Goal: Understand process/instructions

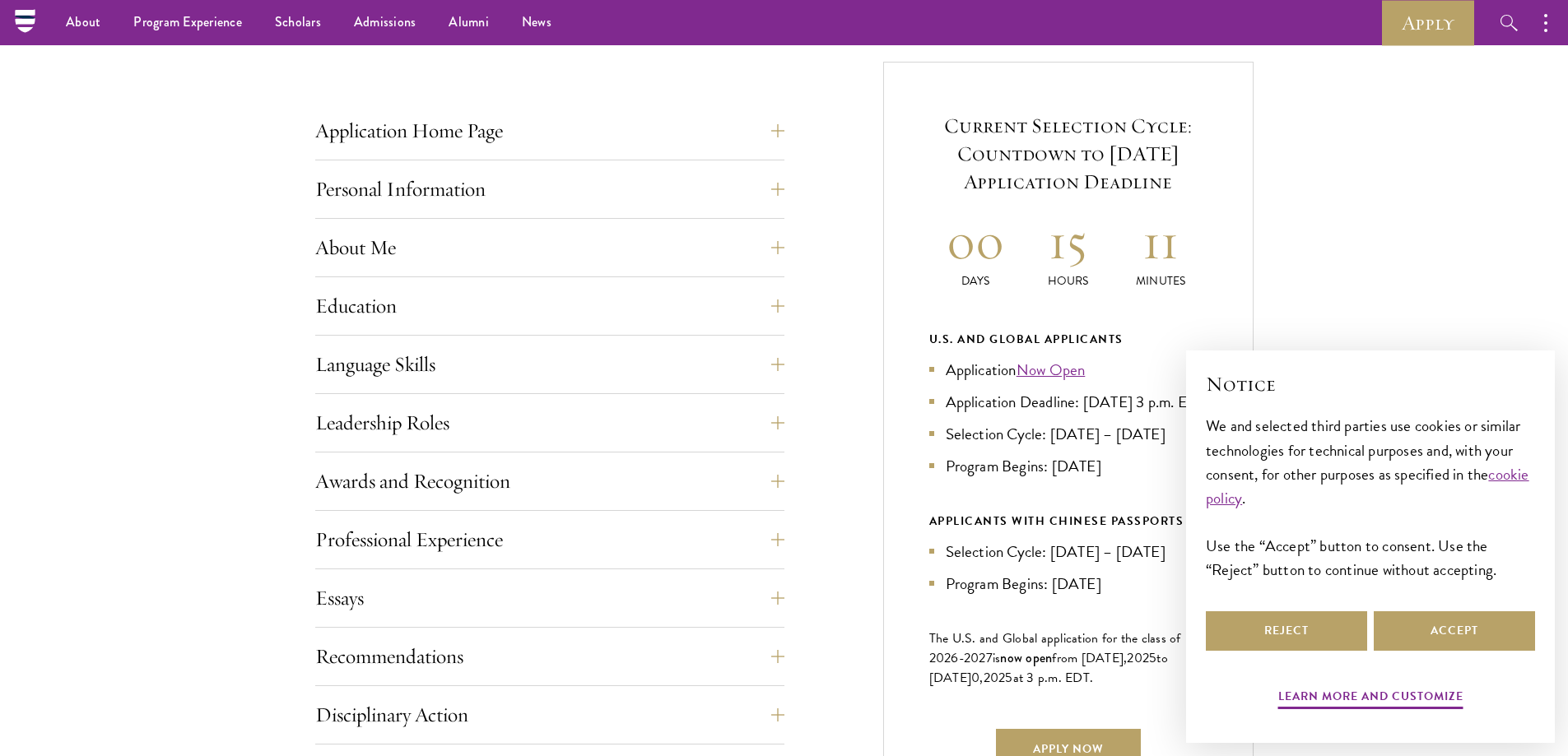
scroll to position [461, 0]
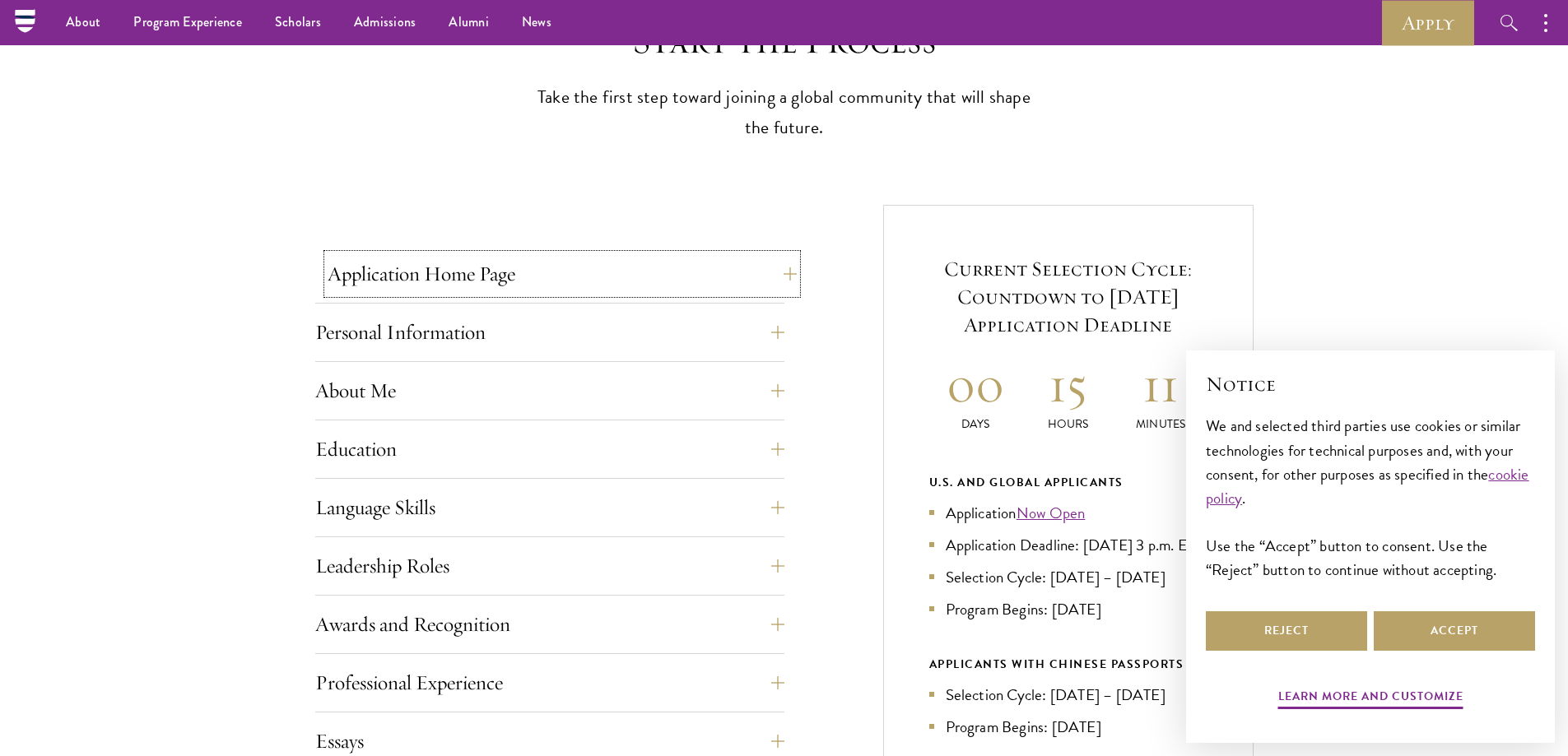
click at [784, 267] on button "Application Home Page" at bounding box center [562, 274] width 469 height 39
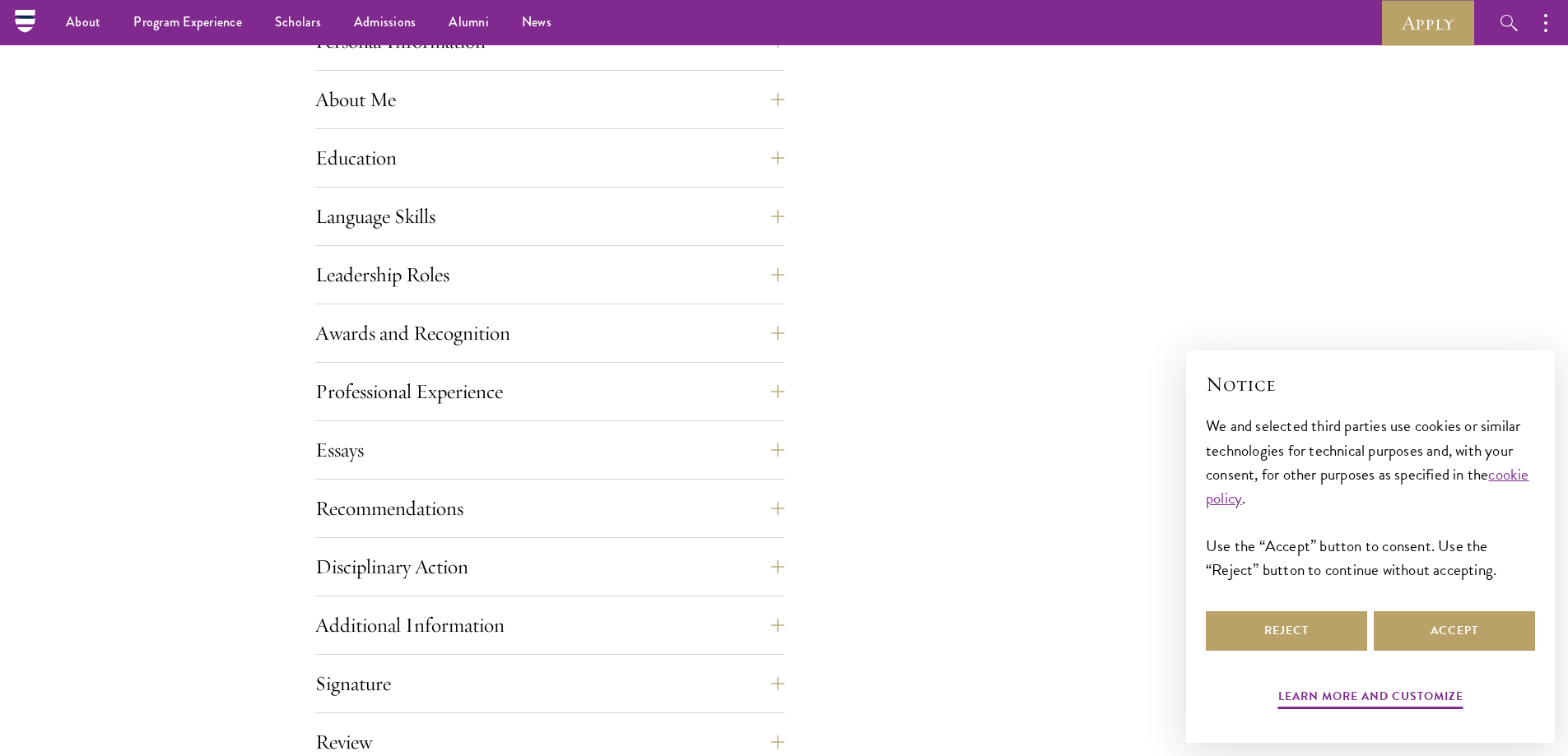
scroll to position [1506, 0]
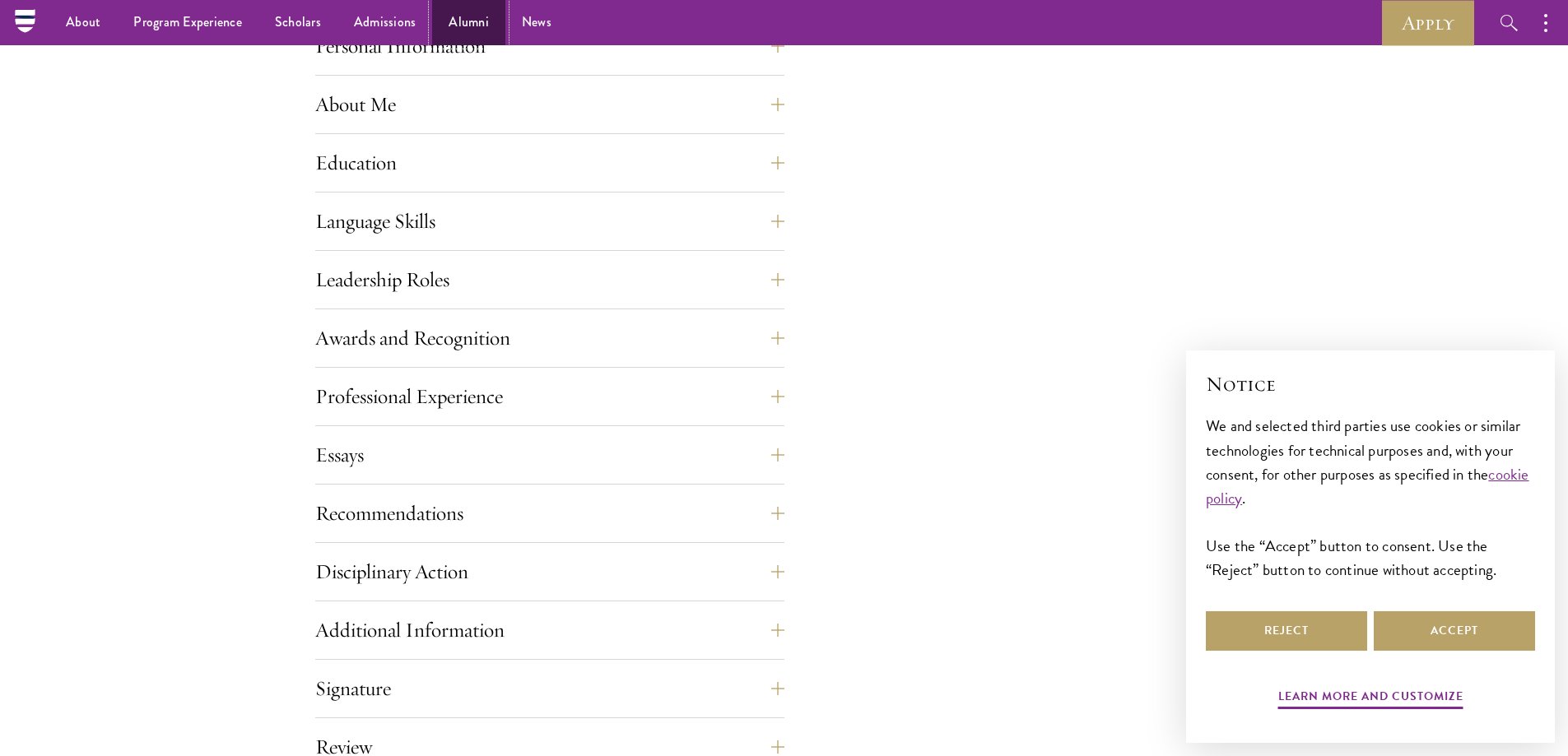
click at [434, 40] on link "Alumni" at bounding box center [468, 23] width 73 height 45
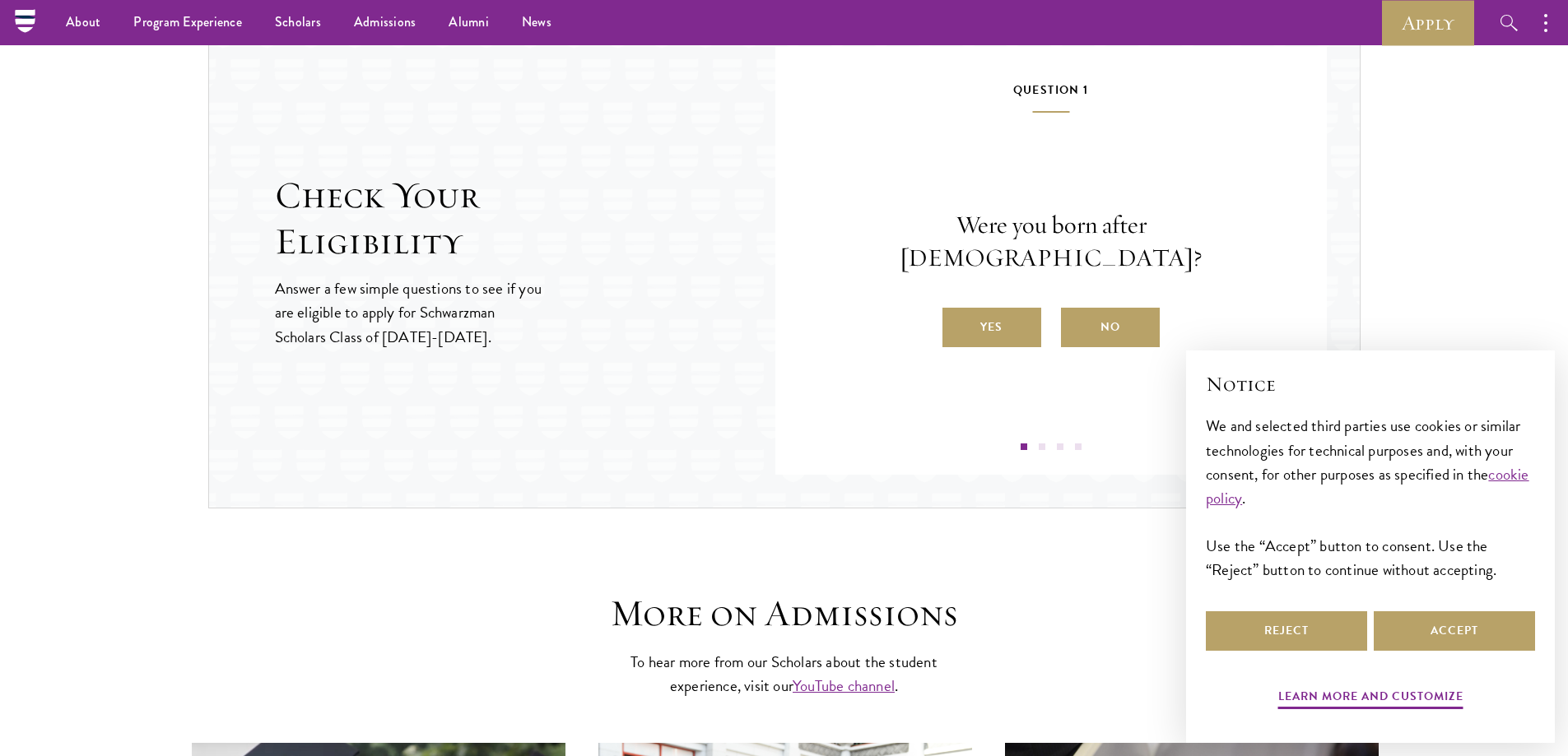
scroll to position [1721, 0]
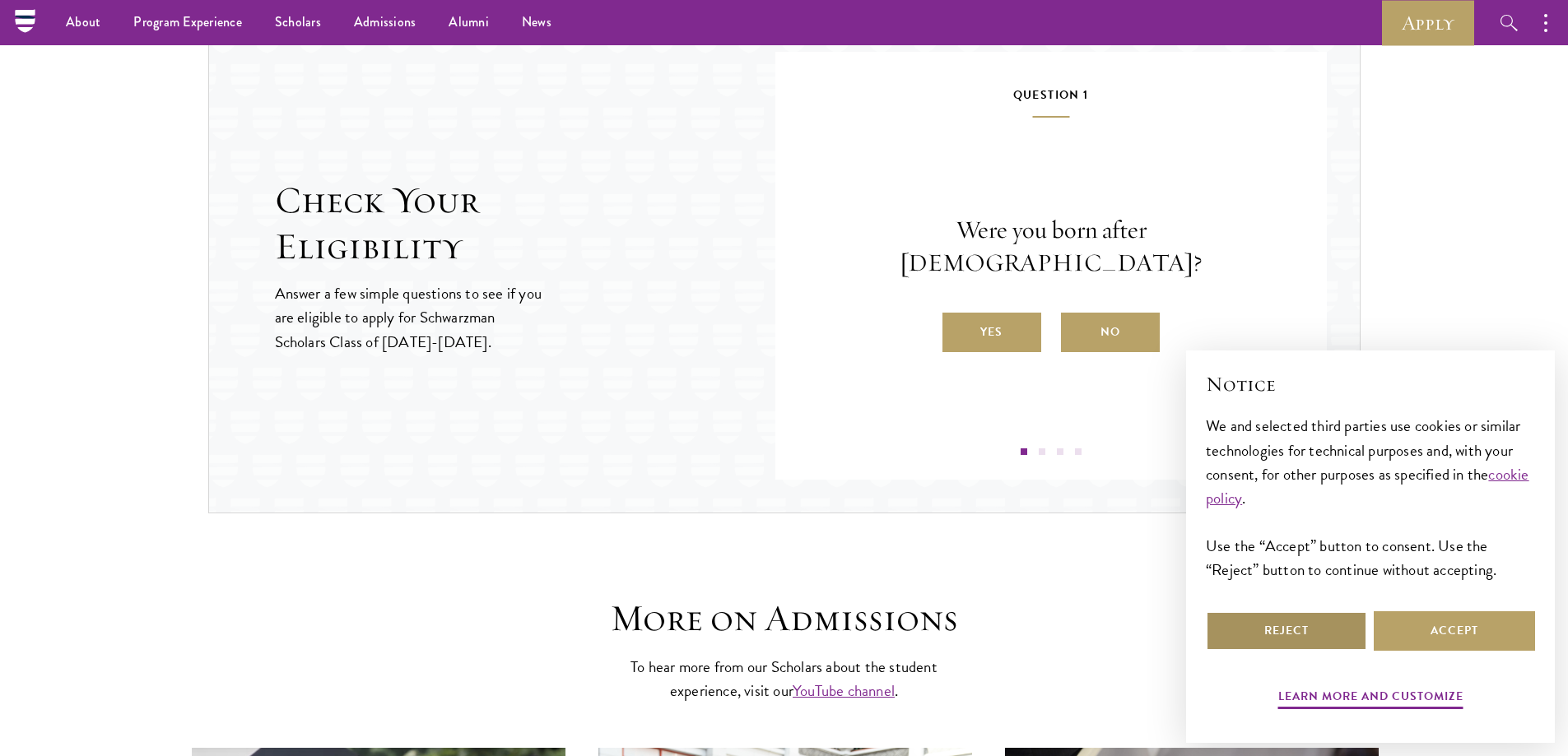
click at [1311, 631] on button "Reject" at bounding box center [1286, 631] width 162 height 39
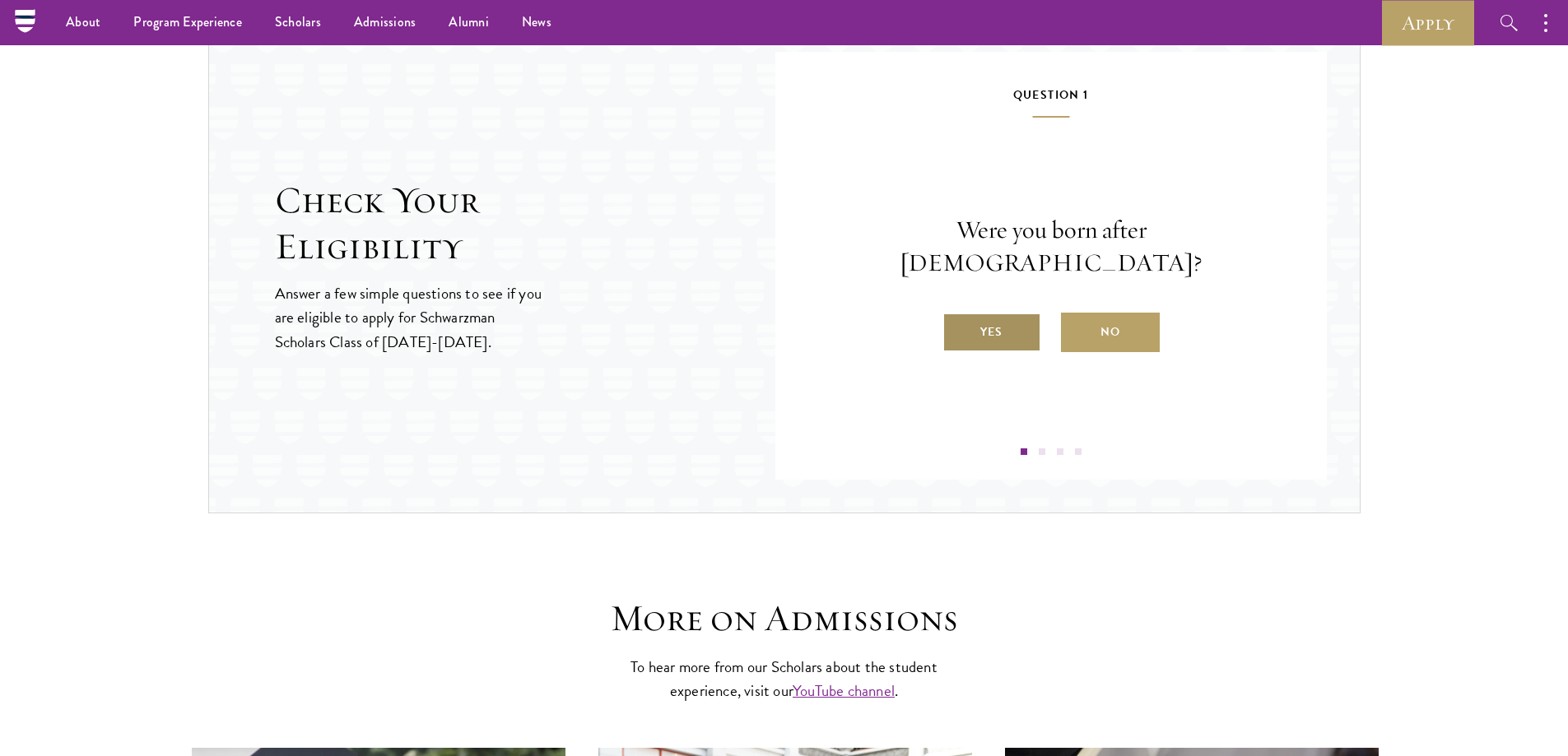
click at [1020, 322] on label "Yes" at bounding box center [992, 332] width 99 height 39
click at [957, 322] on input "Yes" at bounding box center [949, 322] width 15 height 15
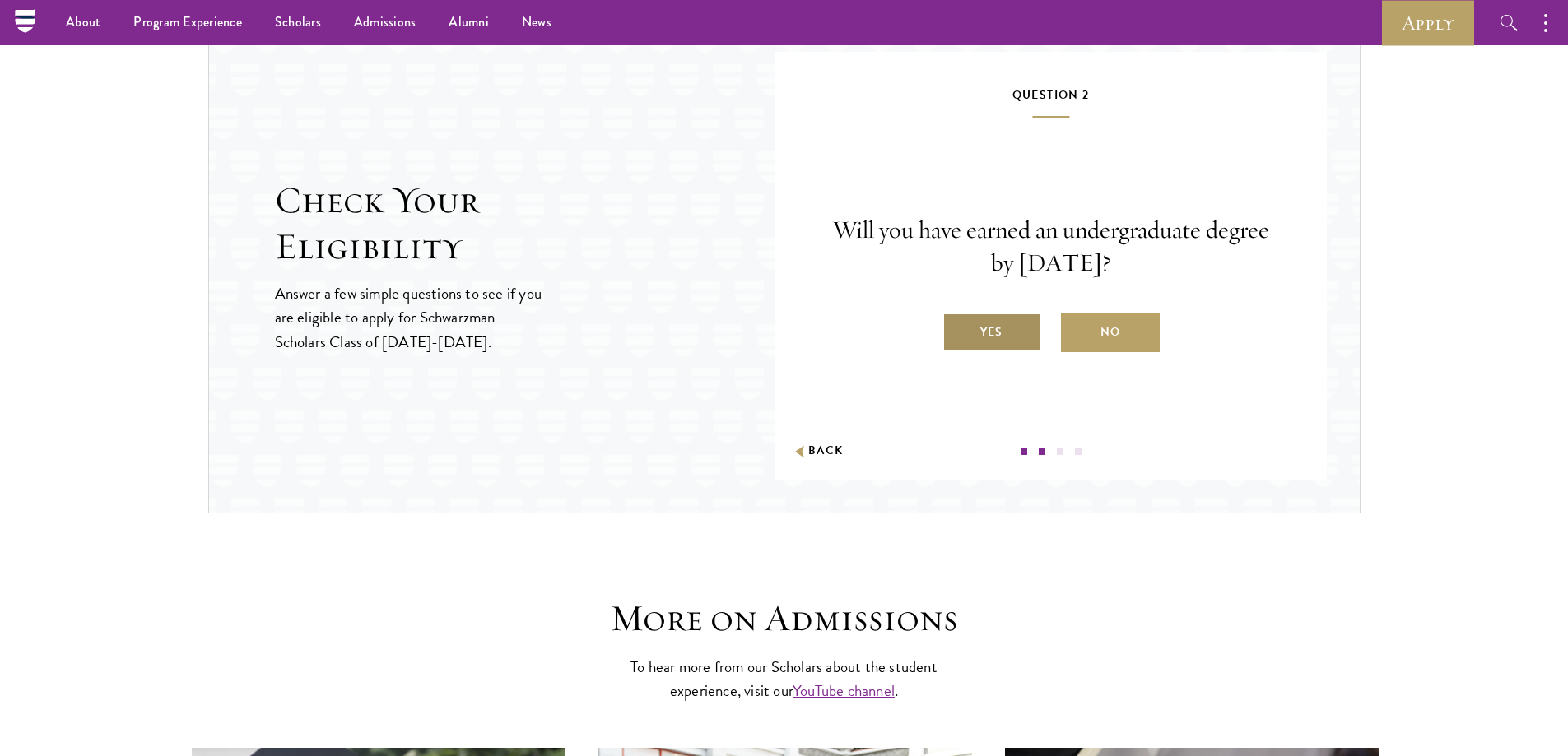
click at [1018, 327] on label "Yes" at bounding box center [992, 332] width 99 height 39
click at [957, 327] on input "Yes" at bounding box center [949, 322] width 15 height 15
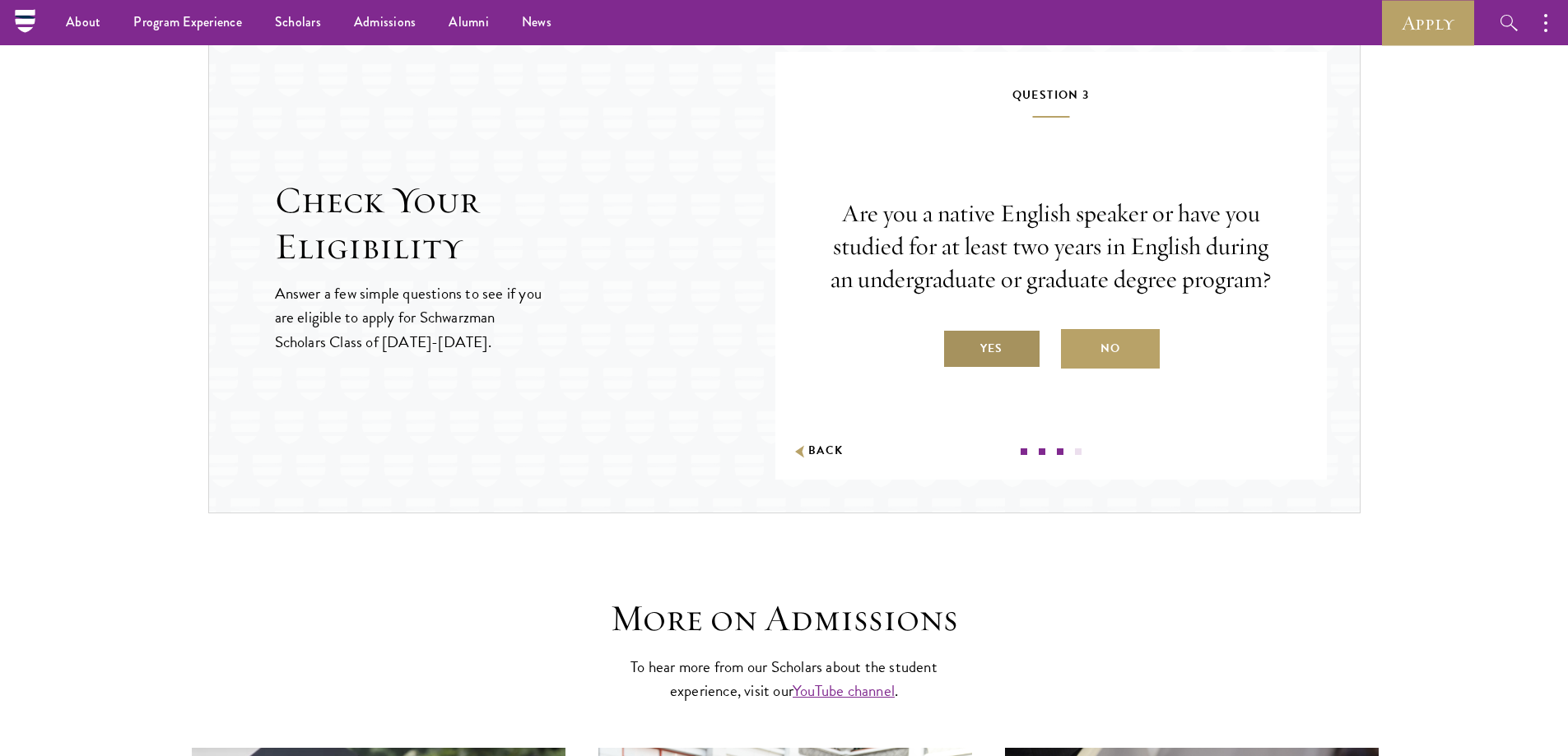
click at [1005, 348] on label "Yes" at bounding box center [992, 348] width 99 height 39
click at [957, 346] on input "Yes" at bounding box center [949, 338] width 15 height 15
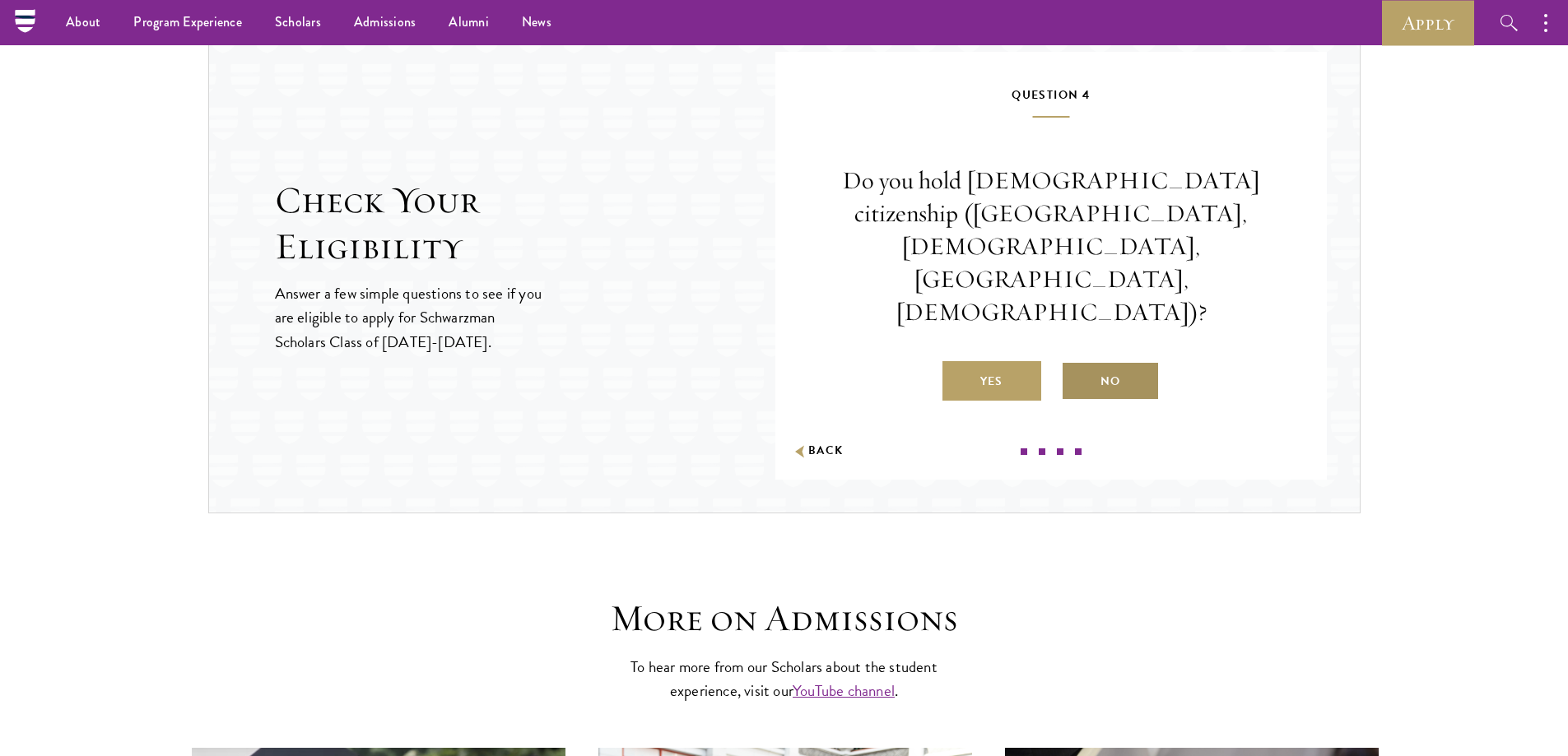
click at [1107, 361] on label "No" at bounding box center [1111, 381] width 99 height 39
click at [1076, 364] on input "No" at bounding box center [1068, 371] width 15 height 15
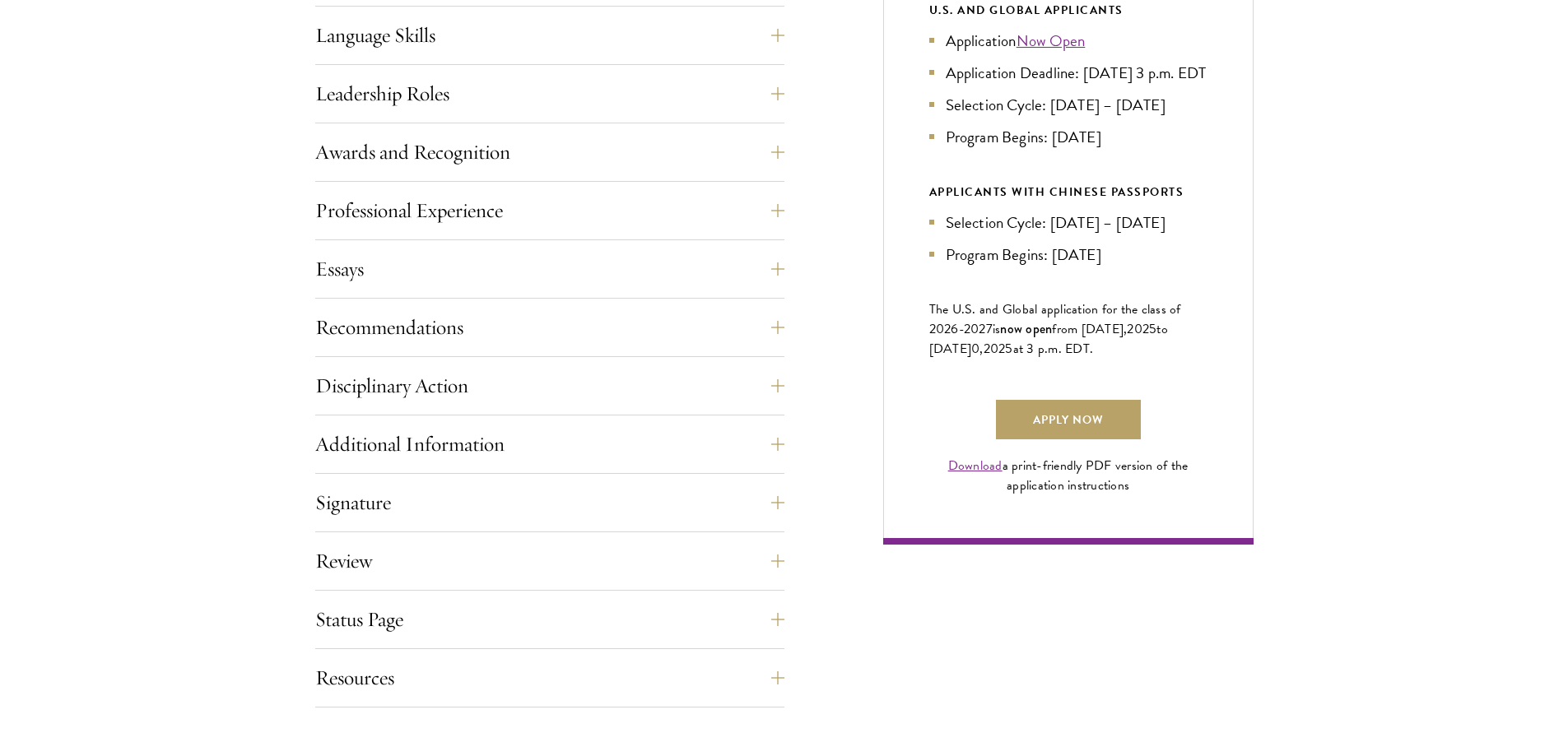
scroll to position [942, 0]
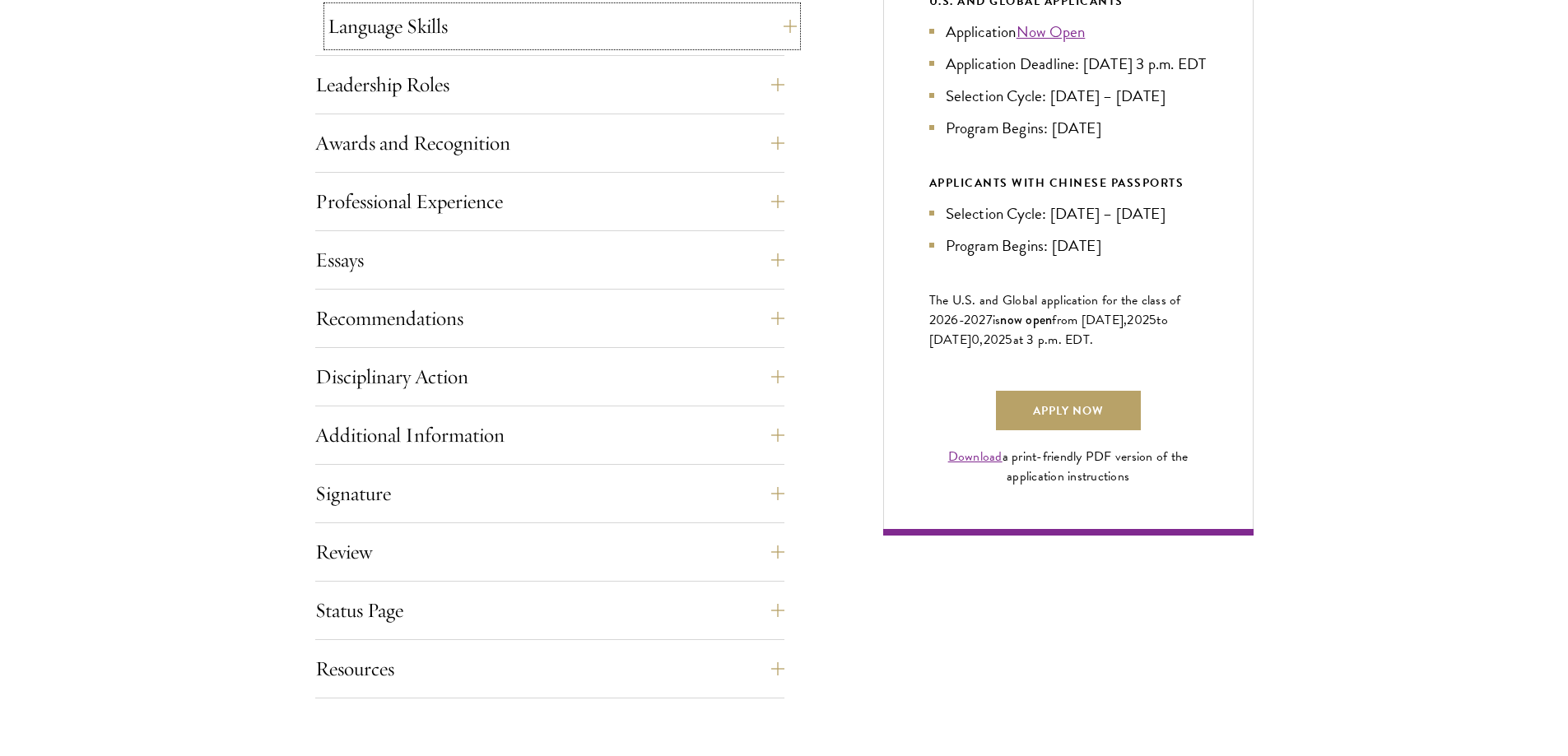
click at [399, 24] on button "Language Skills" at bounding box center [562, 26] width 469 height 39
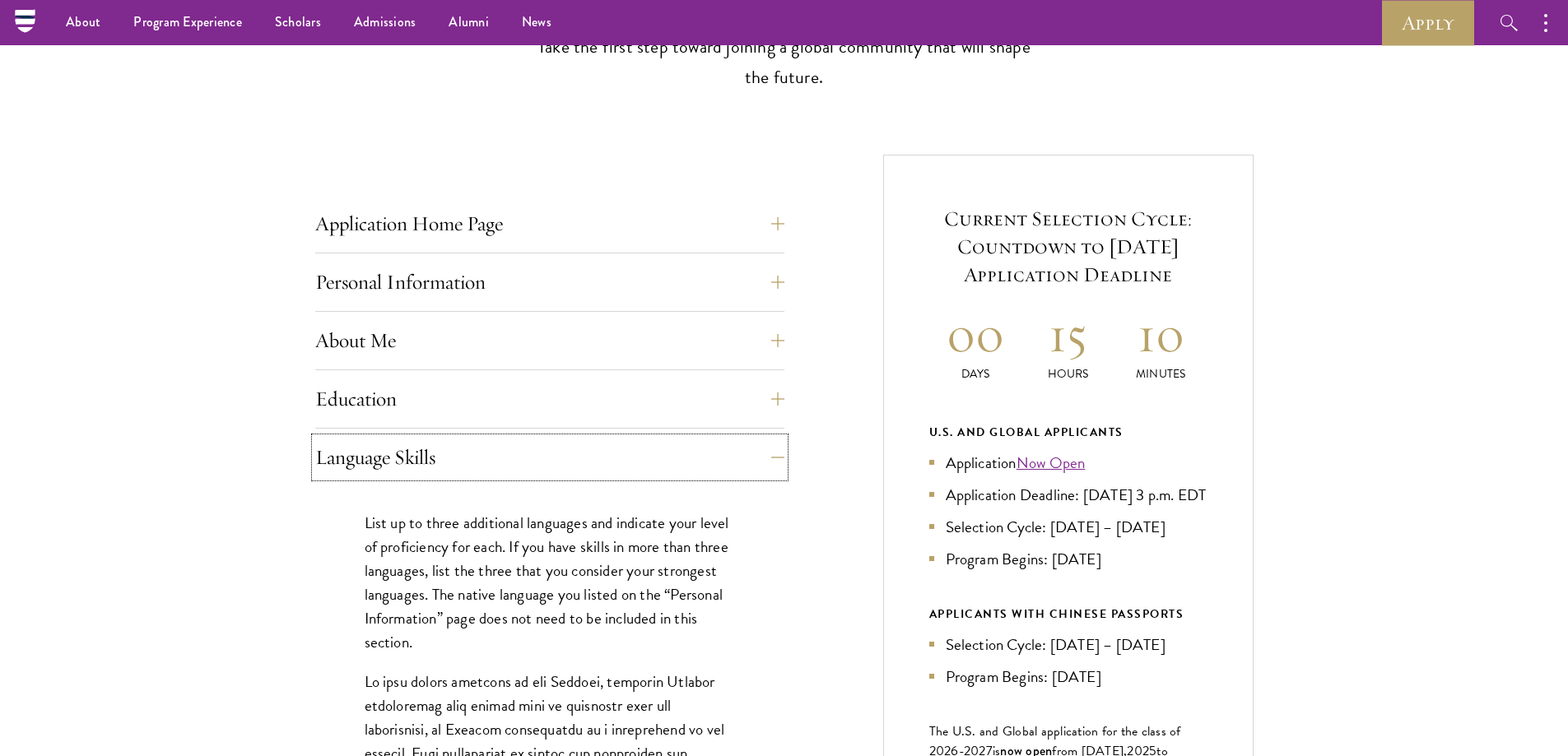
scroll to position [467, 0]
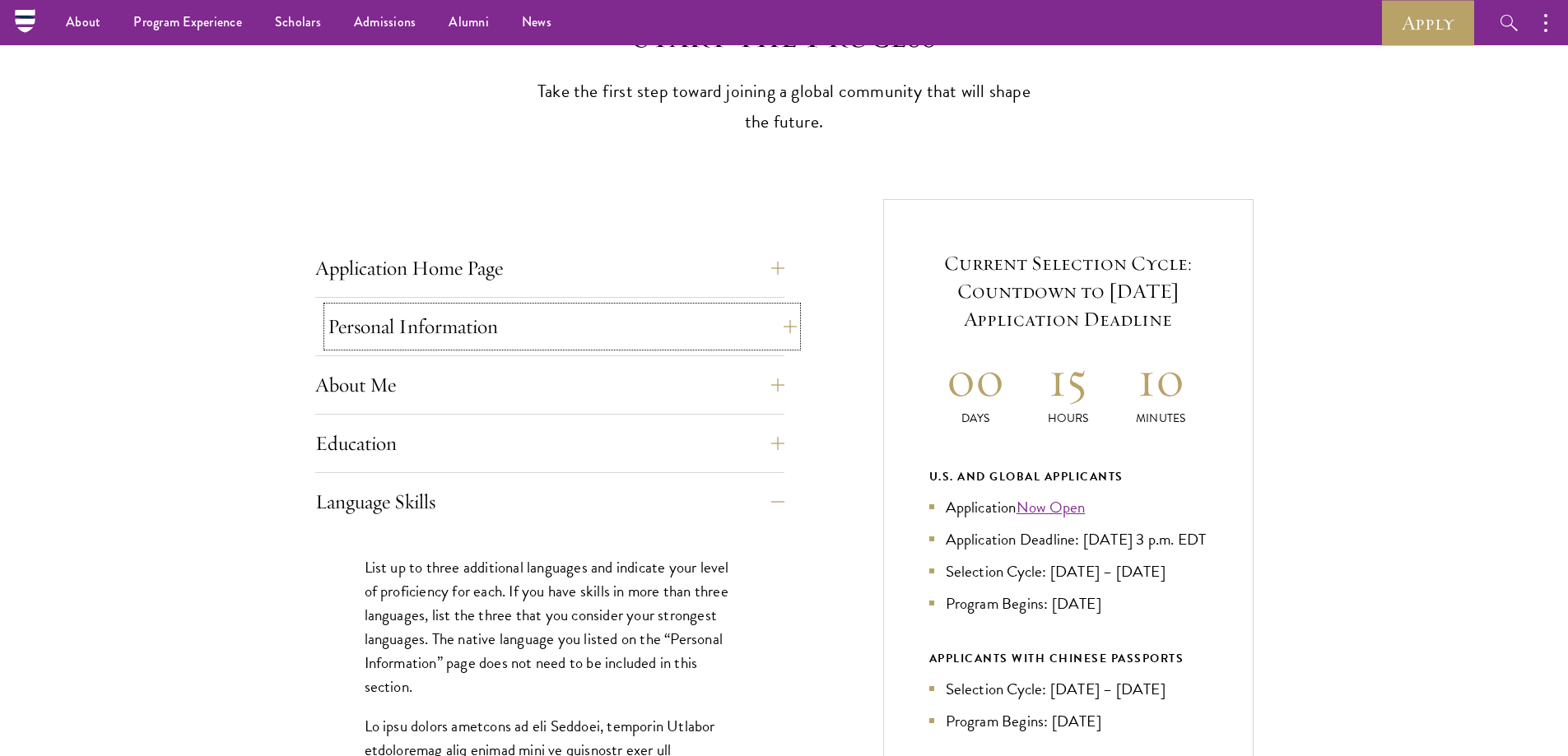
click at [676, 309] on button "Personal Information" at bounding box center [562, 326] width 469 height 39
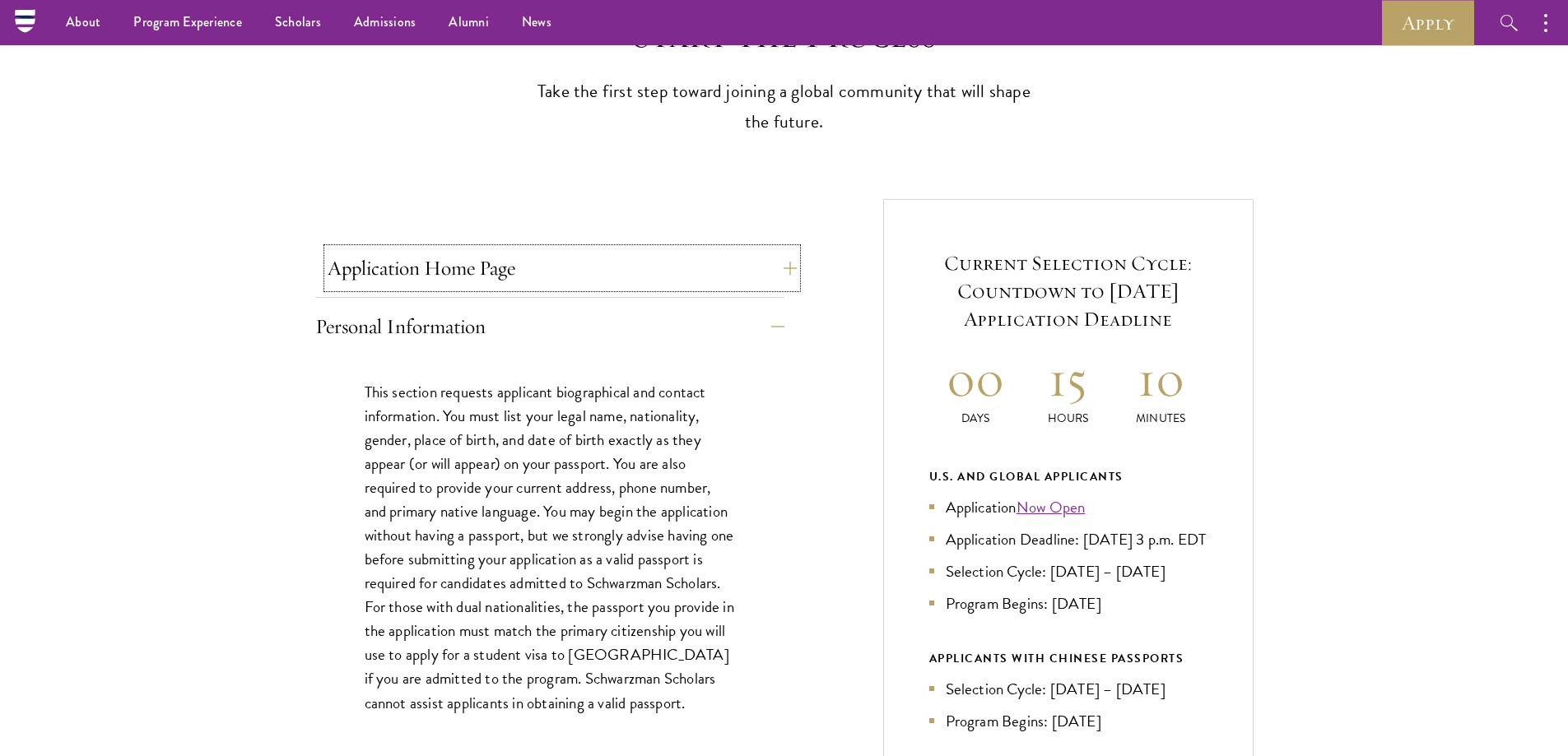
click at [706, 263] on button "Application Home Page" at bounding box center [562, 268] width 469 height 39
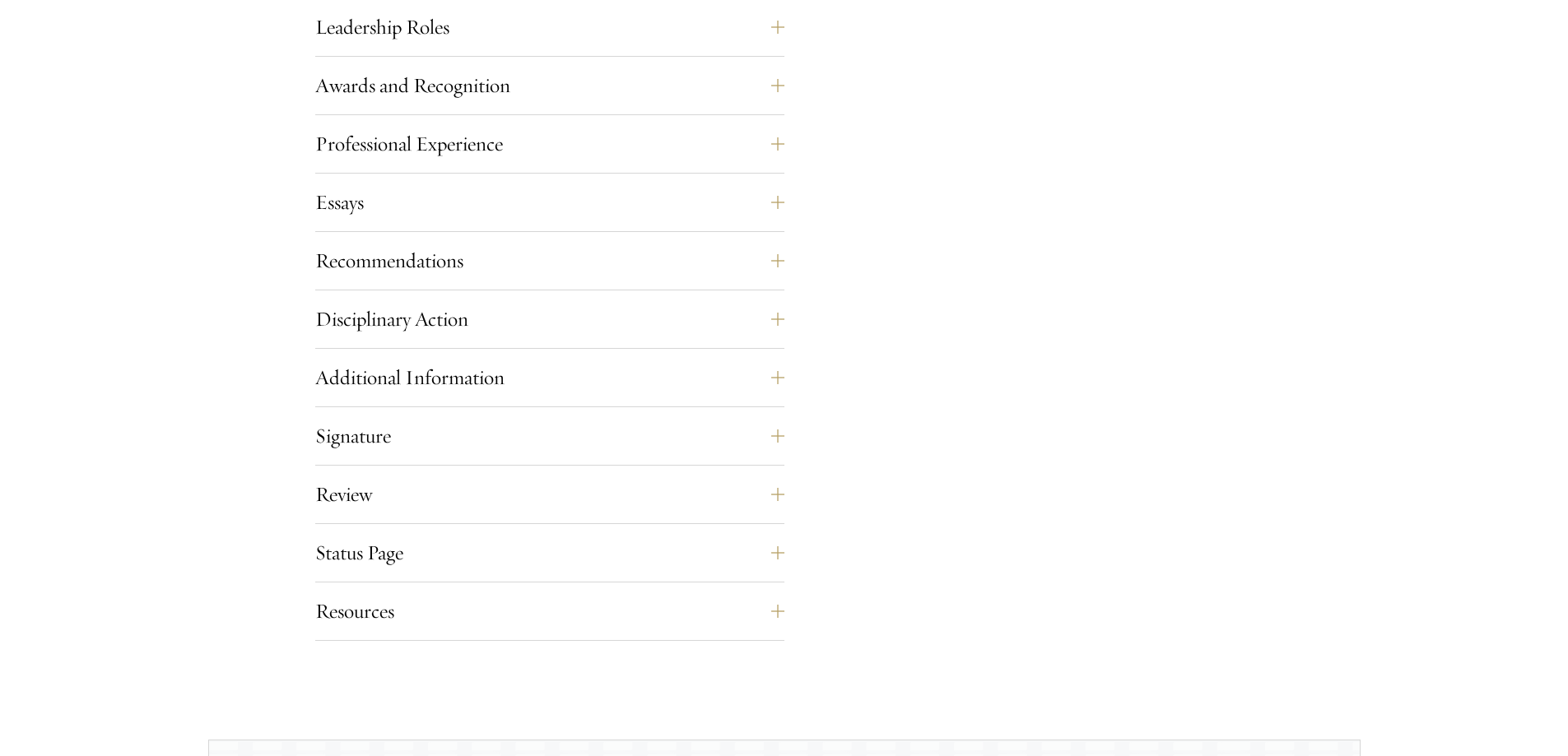
scroll to position [1741, 0]
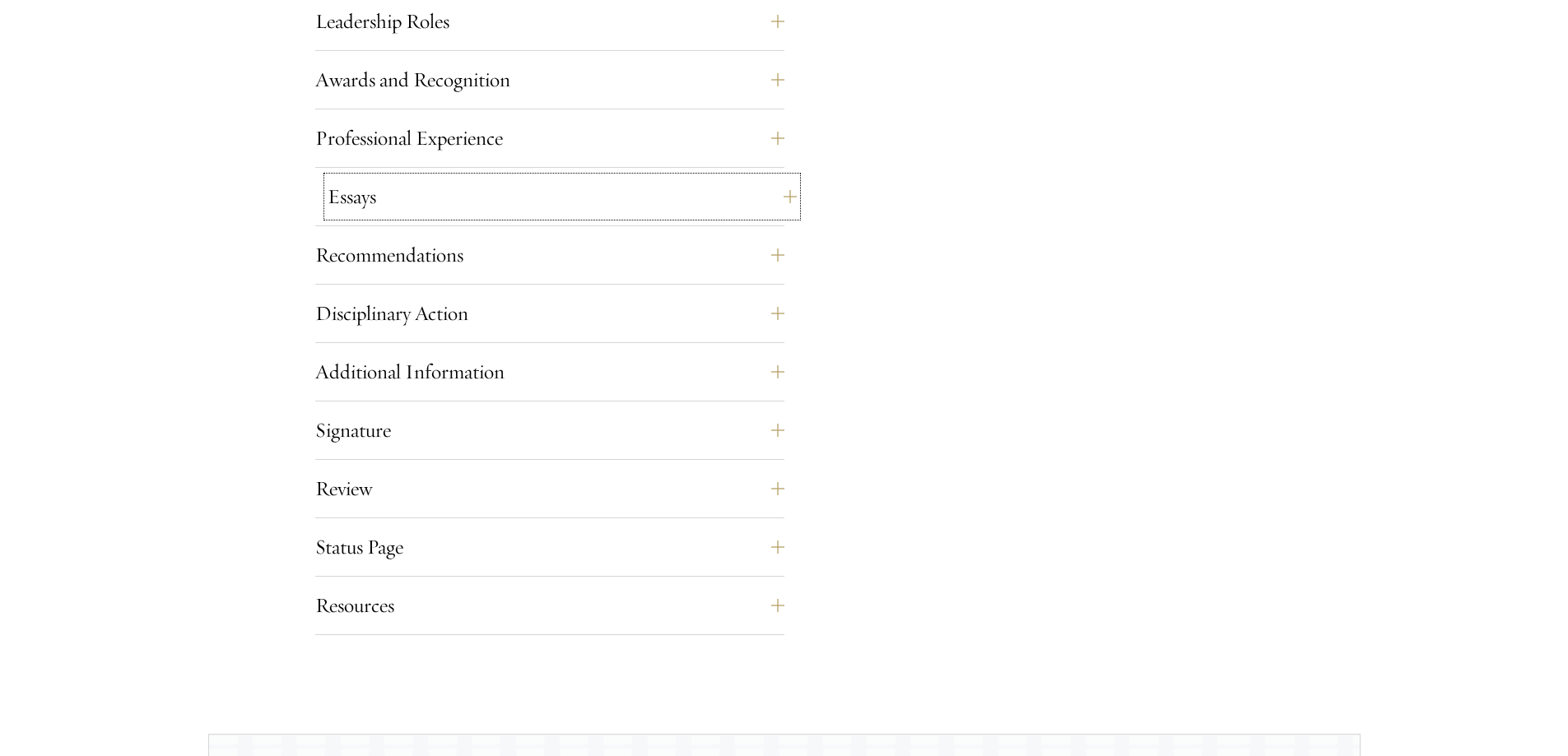
click at [468, 195] on button "Essays" at bounding box center [562, 196] width 469 height 39
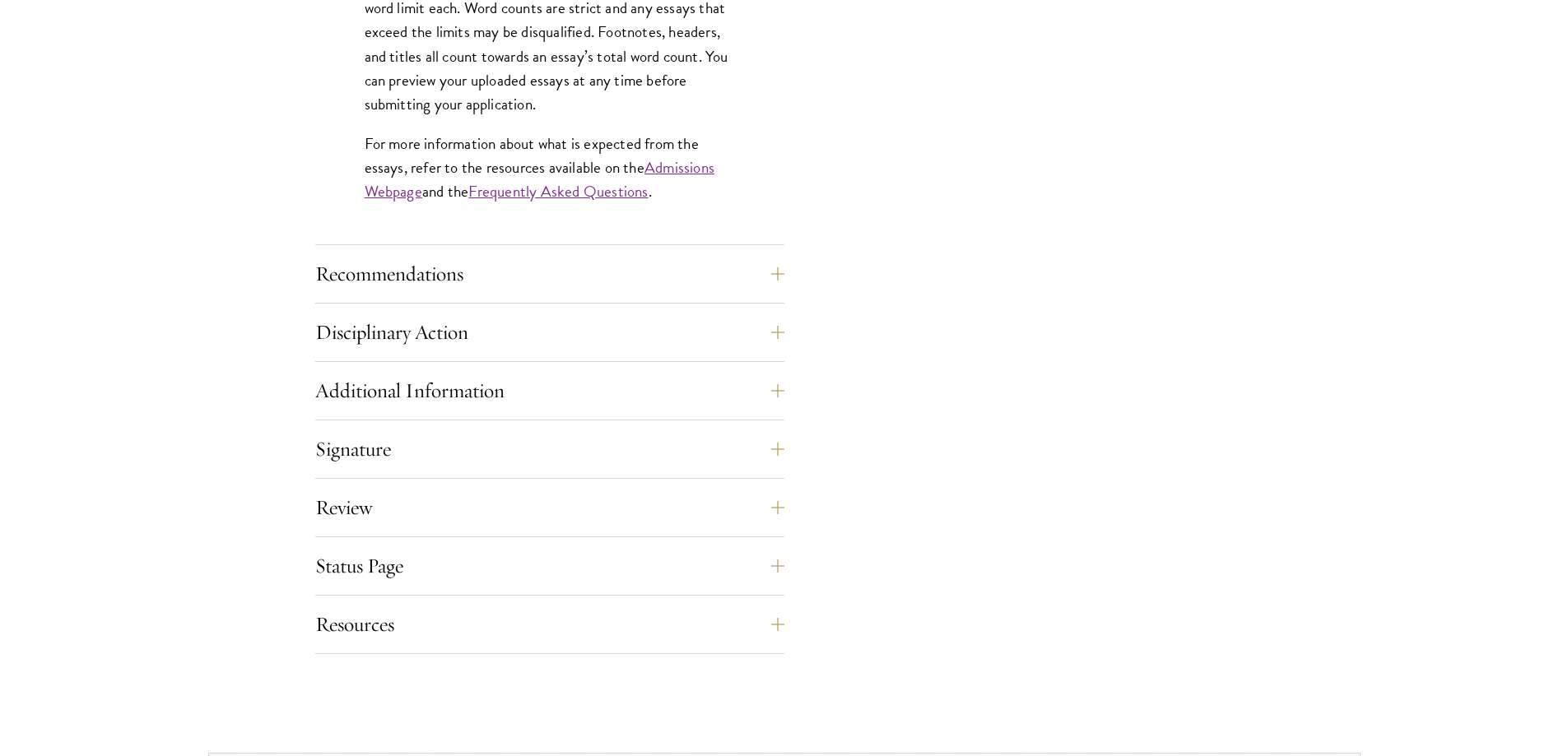
scroll to position [1559, 0]
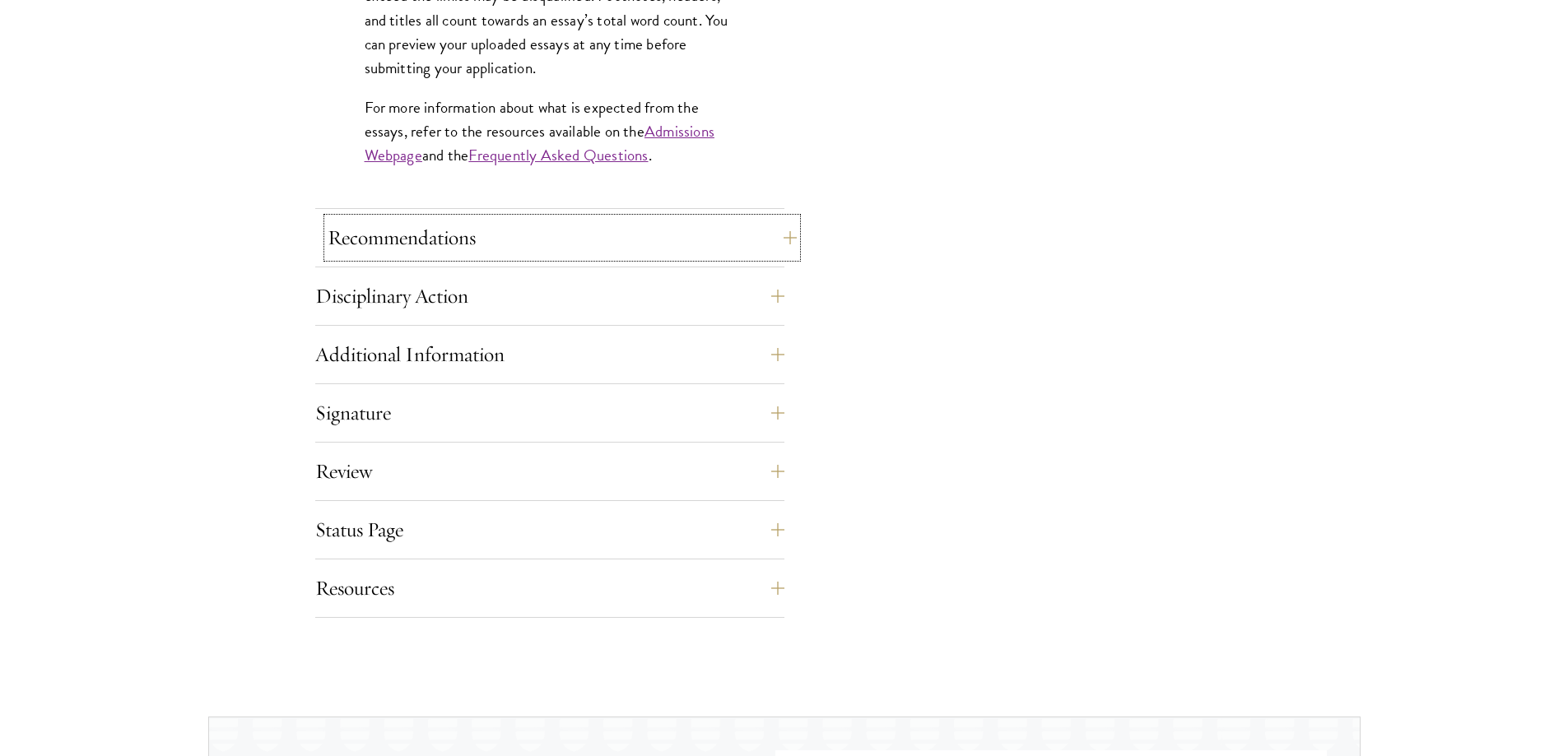
click at [399, 235] on button "Recommendations" at bounding box center [562, 237] width 469 height 39
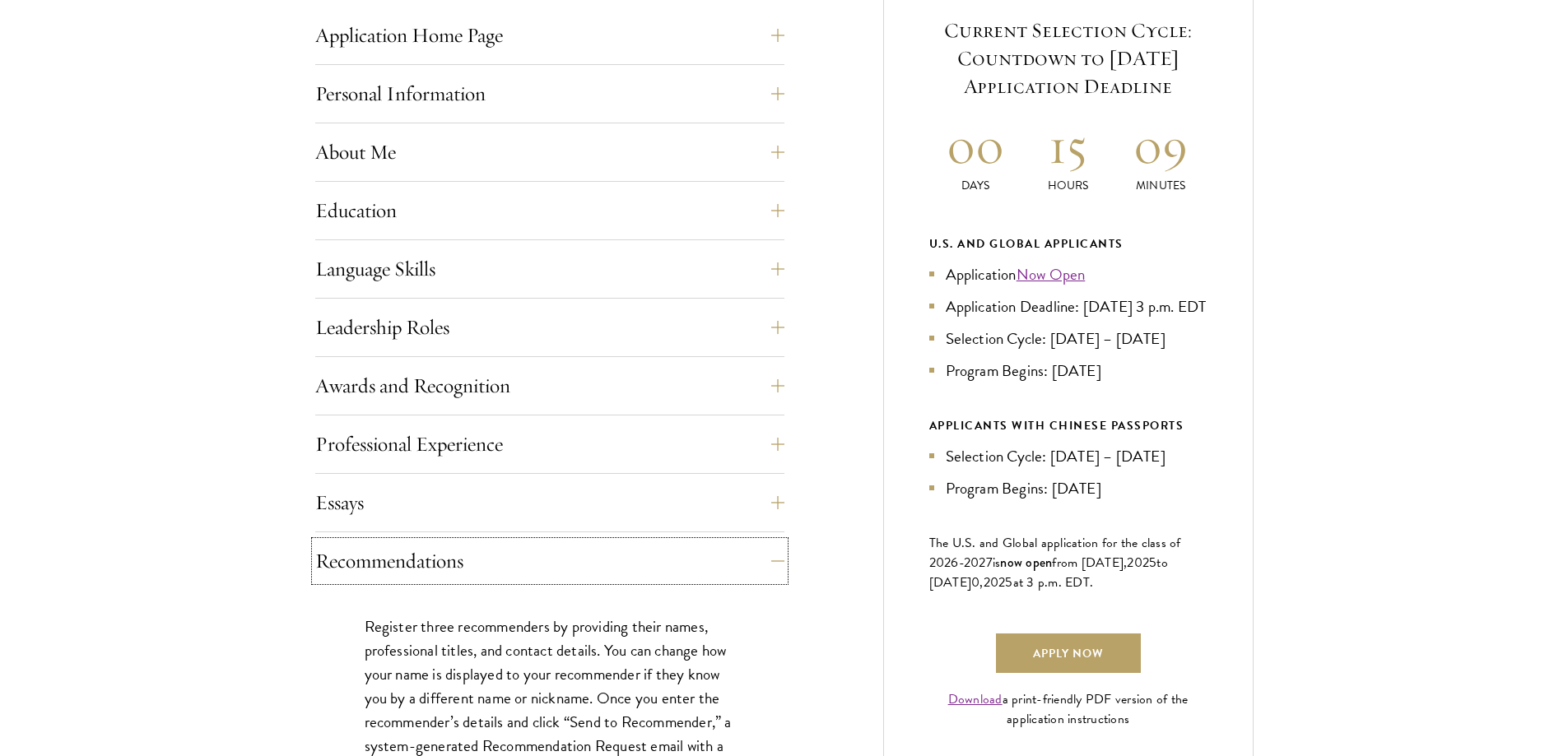
scroll to position [681, 0]
